Goal: Navigation & Orientation: Go to known website

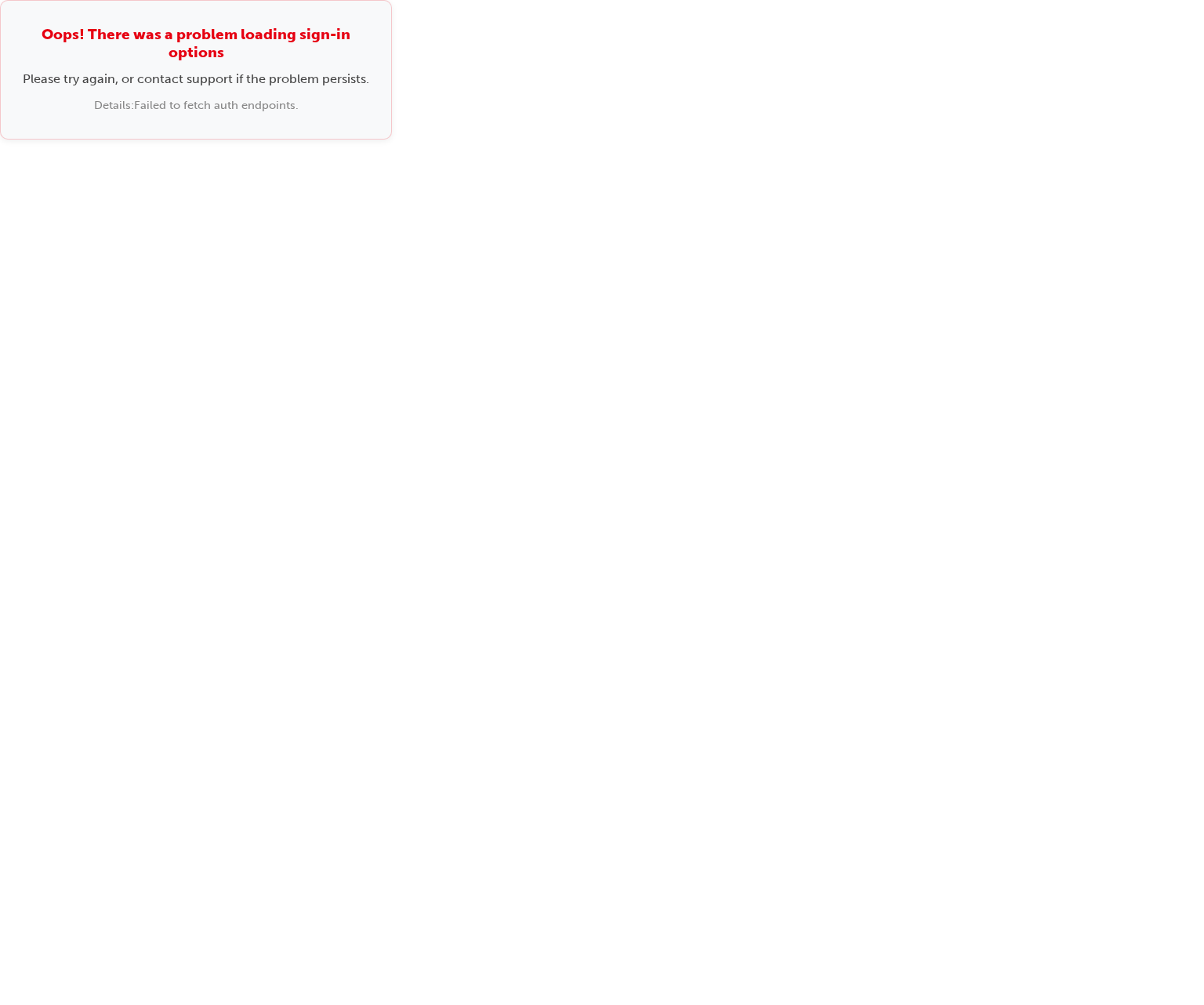
drag, startPoint x: 606, startPoint y: 193, endPoint x: 457, endPoint y: 104, distance: 173.6
click at [606, 193] on div "Oops! There was a problem loading sign-in options Please try again, or contact …" at bounding box center [602, 502] width 1204 height 1005
click at [481, 135] on div "Oops! There was a problem loading sign-in options Please try again, or contact …" at bounding box center [602, 69] width 1204 height 139
click at [167, 112] on div "Details: Failed to fetch auth endpoints." at bounding box center [196, 105] width 347 height 18
click at [371, 77] on div "Oops! There was a problem loading sign-in options Please try again, or contact …" at bounding box center [196, 69] width 392 height 139
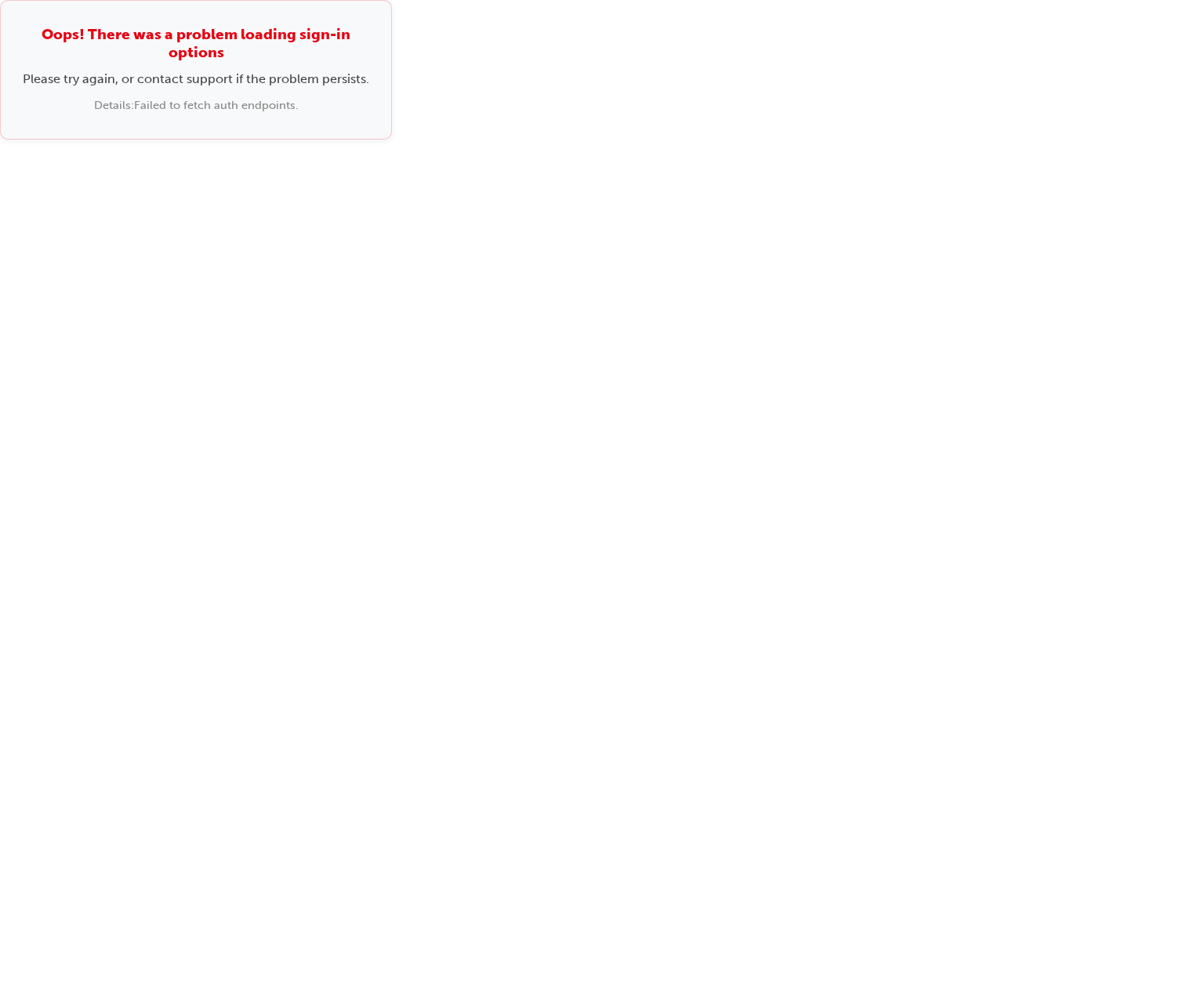
click at [424, 261] on div "Oops! There was a problem loading sign-in options Please try again, or contact …" at bounding box center [602, 502] width 1204 height 1005
click at [246, 112] on div "Details: Failed to fetch auth endpoints." at bounding box center [196, 105] width 347 height 18
drag, startPoint x: 322, startPoint y: 6, endPoint x: 636, endPoint y: 105, distance: 329.2
click at [641, 113] on div "Oops! There was a problem loading sign-in options Please try again, or contact …" at bounding box center [602, 69] width 1204 height 139
click at [632, 105] on div "Oops! There was a problem loading sign-in options Please try again, or contact …" at bounding box center [602, 69] width 1204 height 139
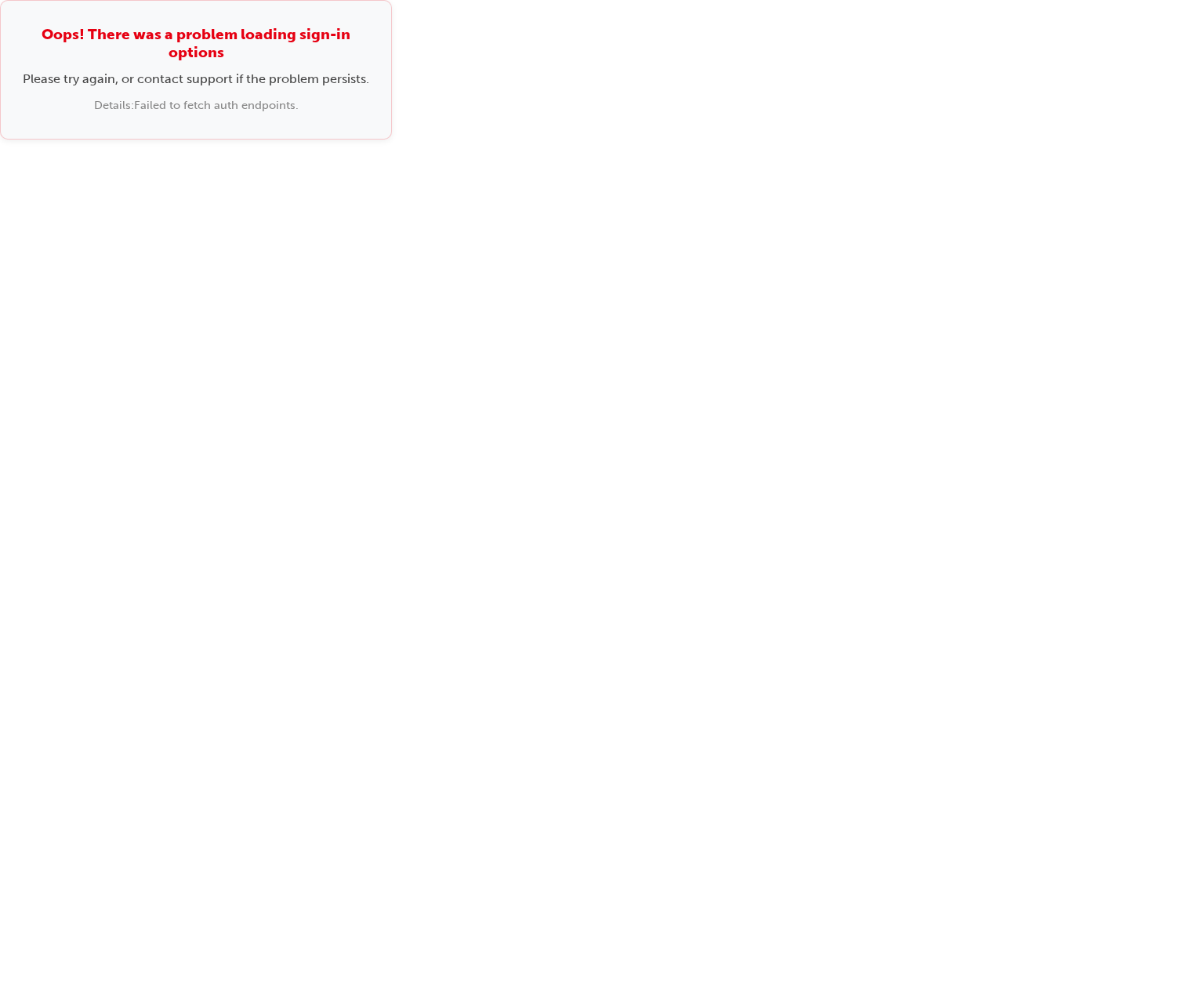
click at [349, 122] on div "Oops! There was a problem loading sign-in options Please try again, or contact …" at bounding box center [196, 69] width 392 height 139
click at [919, 305] on div "Oops! There was a problem loading sign-in options Please try again, or contact …" at bounding box center [602, 502] width 1204 height 1005
click at [663, 205] on div "Oops! There was a problem loading sign-in options Please try again, or contact …" at bounding box center [602, 502] width 1204 height 1005
click at [205, 302] on div "Oops! There was a problem loading sign-in options Please try again, or contact …" at bounding box center [602, 502] width 1204 height 1005
click at [538, 41] on div "Oops! There was a problem loading sign-in options Please try again, or contact …" at bounding box center [602, 69] width 1204 height 139
